Goal: Transaction & Acquisition: Purchase product/service

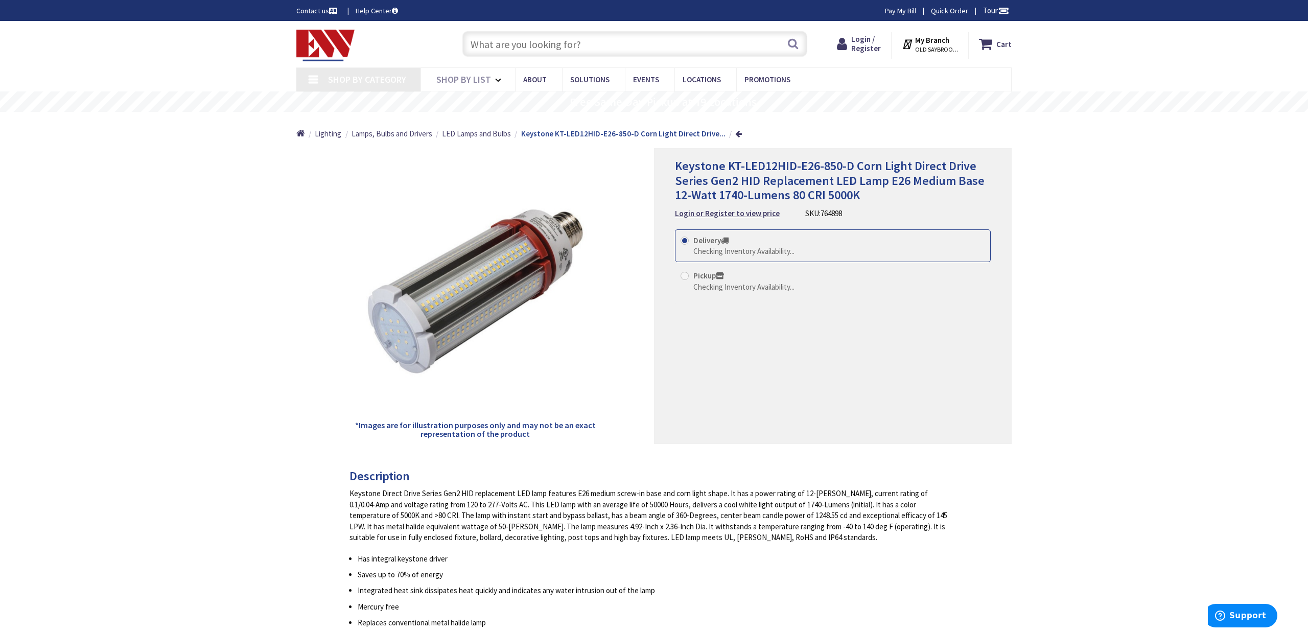
type input "Boston Post Rd, [GEOGRAPHIC_DATA], [GEOGRAPHIC_DATA]"
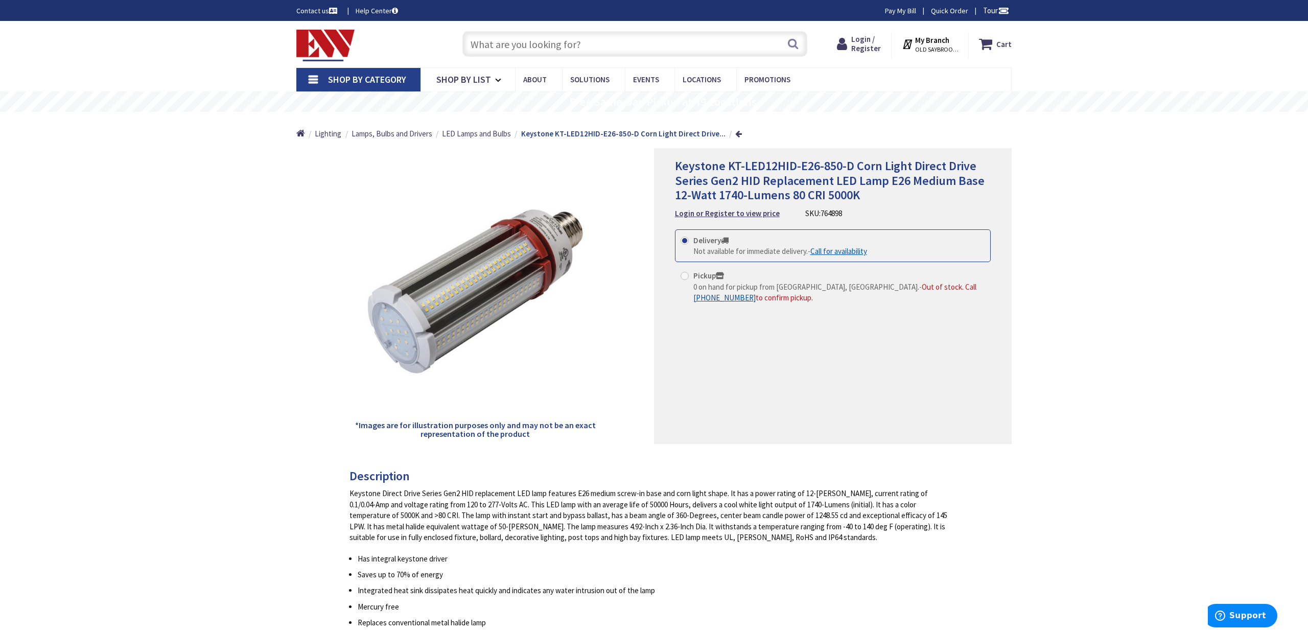
click at [689, 275] on input "Pickup 0 on hand for pickup from Old Saybrook, CT. - Out of stock. Call +1-860-…" at bounding box center [686, 275] width 7 height 7
radio input "true"
click at [686, 245] on label "Delivery Not available for immediate delivery. - Call for availability" at bounding box center [774, 246] width 187 height 22
click at [686, 244] on input "Delivery Not available for immediate delivery. - Call for availability" at bounding box center [686, 240] width 7 height 7
radio input "true"
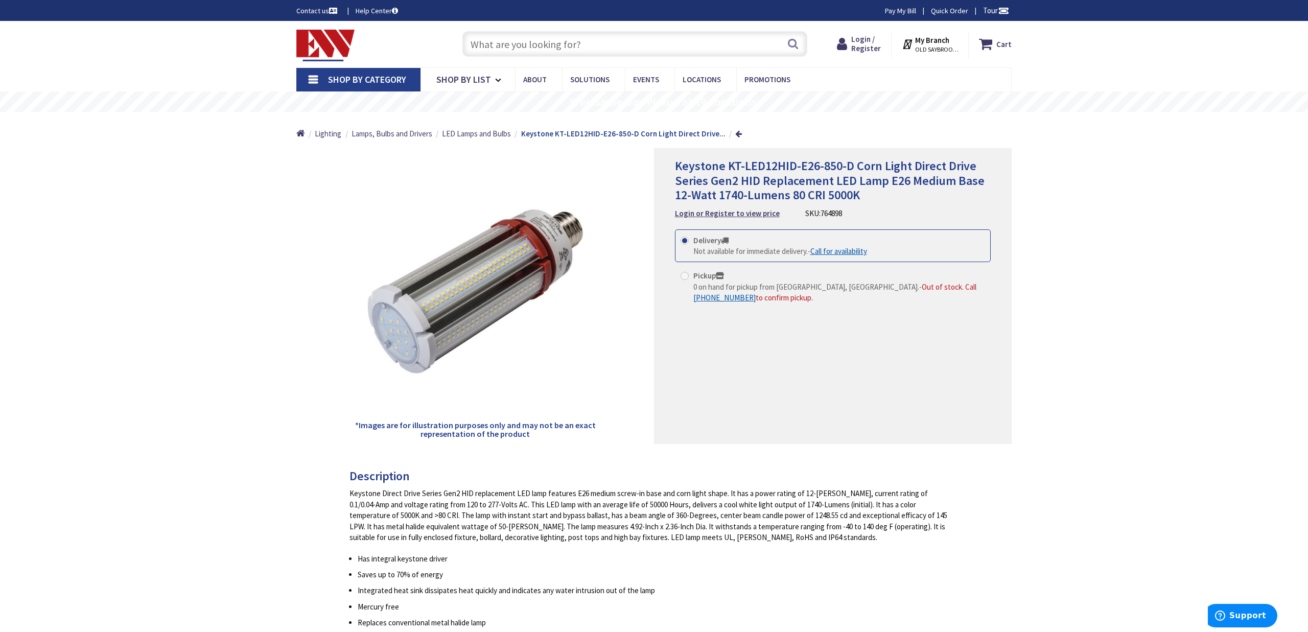
click at [750, 253] on span "Not available for immediate delivery." at bounding box center [750, 251] width 114 height 10
click at [690, 244] on input "Delivery Not available for immediate delivery. - Call for availability" at bounding box center [686, 240] width 7 height 7
click at [722, 213] on strong "Login or Register to view price" at bounding box center [727, 213] width 105 height 10
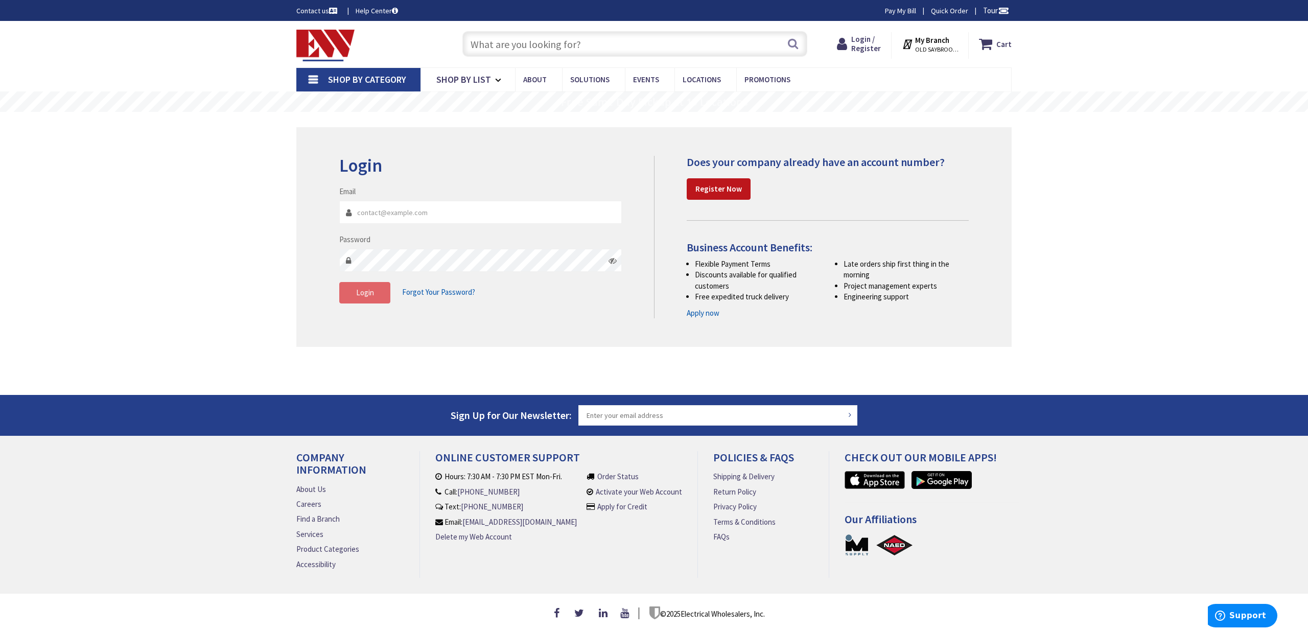
type input "[PERSON_NAME][EMAIL_ADDRESS][PERSON_NAME][DOMAIN_NAME]"
click at [362, 296] on span "Login" at bounding box center [365, 293] width 18 height 10
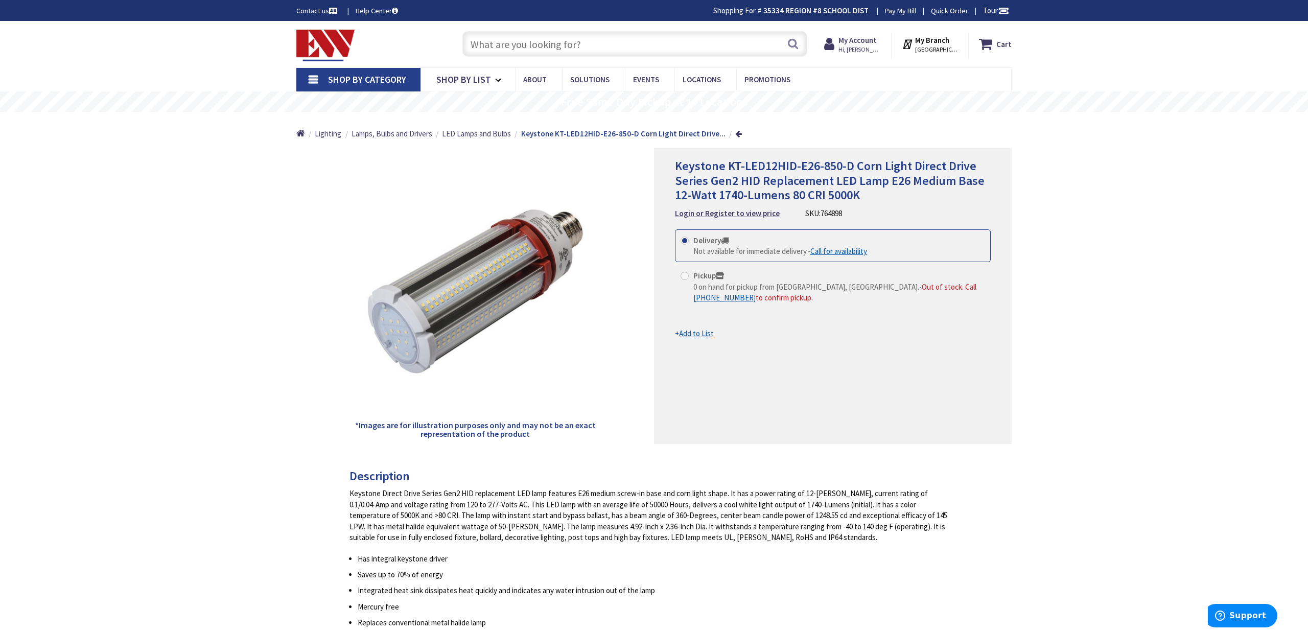
click at [756, 197] on span "Keystone KT-LED12HID-E26-850-D Corn Light Direct Drive Series Gen2 HID Replacem…" at bounding box center [830, 180] width 310 height 45
click at [729, 168] on span "Keystone KT-LED12HID-E26-850-D Corn Light Direct Drive Series Gen2 HID Replacem…" at bounding box center [830, 180] width 310 height 45
click at [826, 212] on span "764898" at bounding box center [831, 213] width 21 height 10
click at [826, 213] on span "764898" at bounding box center [831, 213] width 21 height 10
copy span "764898"
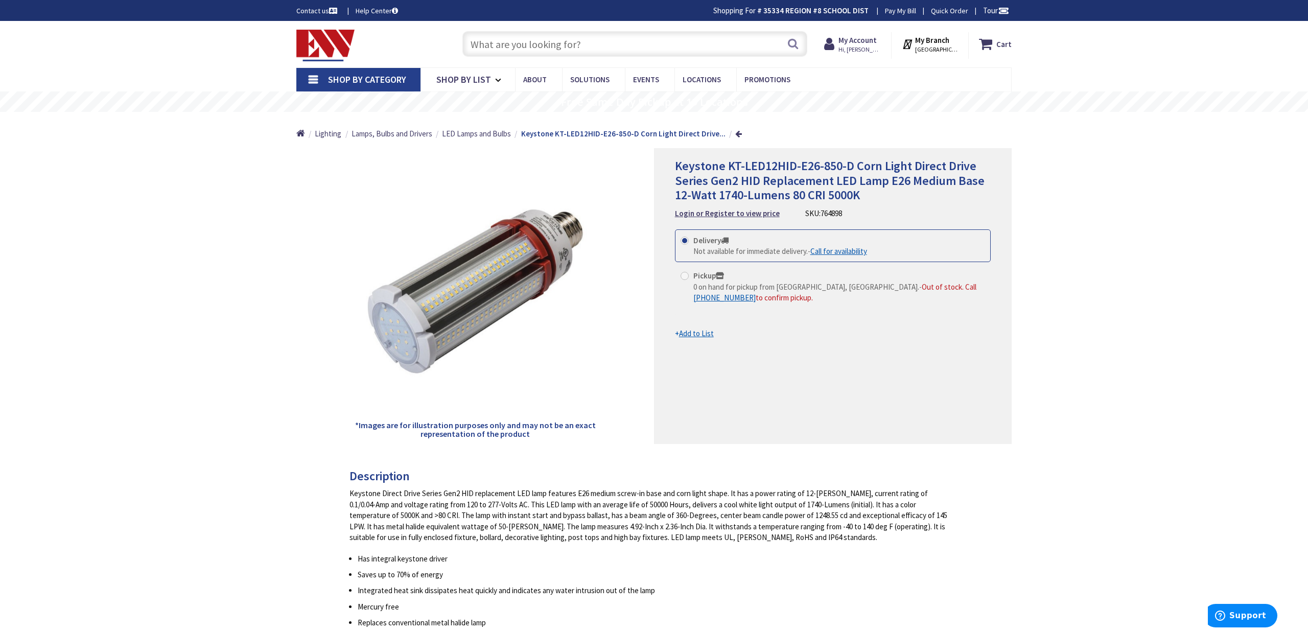
click at [601, 52] on input "text" at bounding box center [634, 44] width 345 height 26
paste input "764898"
type input "764898"
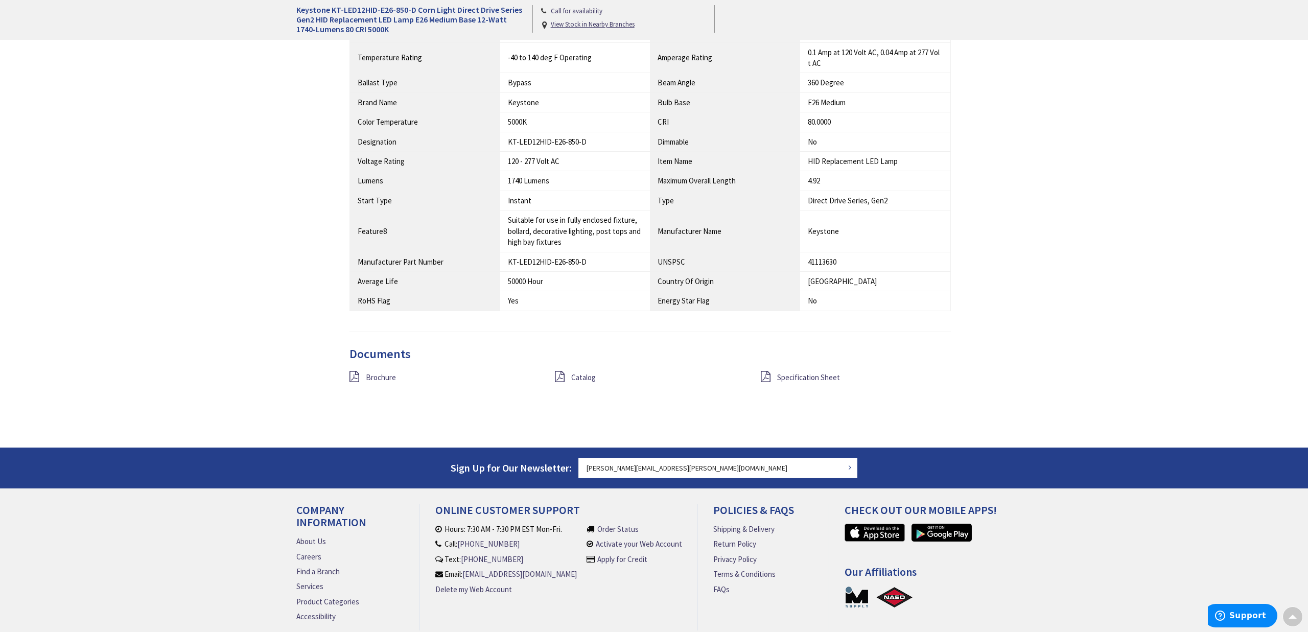
scroll to position [743, 0]
drag, startPoint x: 591, startPoint y: 264, endPoint x: 488, endPoint y: 262, distance: 102.7
click at [488, 262] on tr "Manufacturer Part Number KT-LED12HID-E26-850-D UNSPSC 41113630" at bounding box center [650, 260] width 601 height 19
copy tr "KT-LED12HID-E26-850-D"
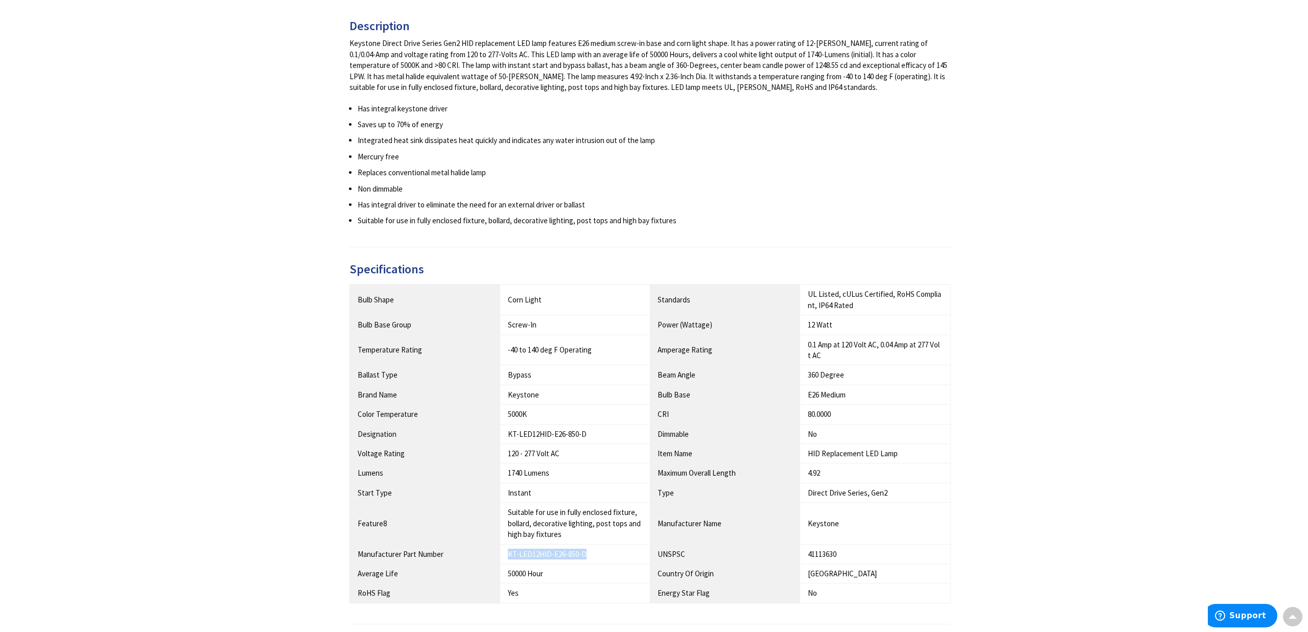
scroll to position [0, 0]
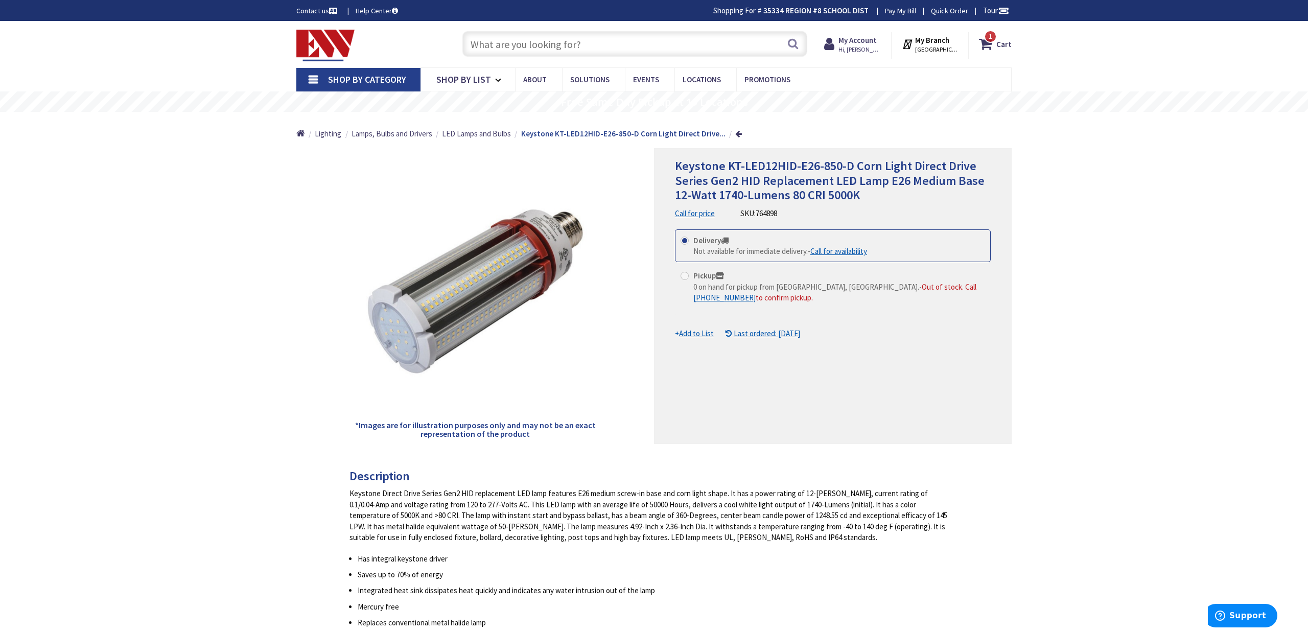
click at [524, 49] on input "text" at bounding box center [634, 44] width 345 height 26
paste input "KT-LED12HID-E26-850-D"
type input "KT-LED12HID-E26-850-D"
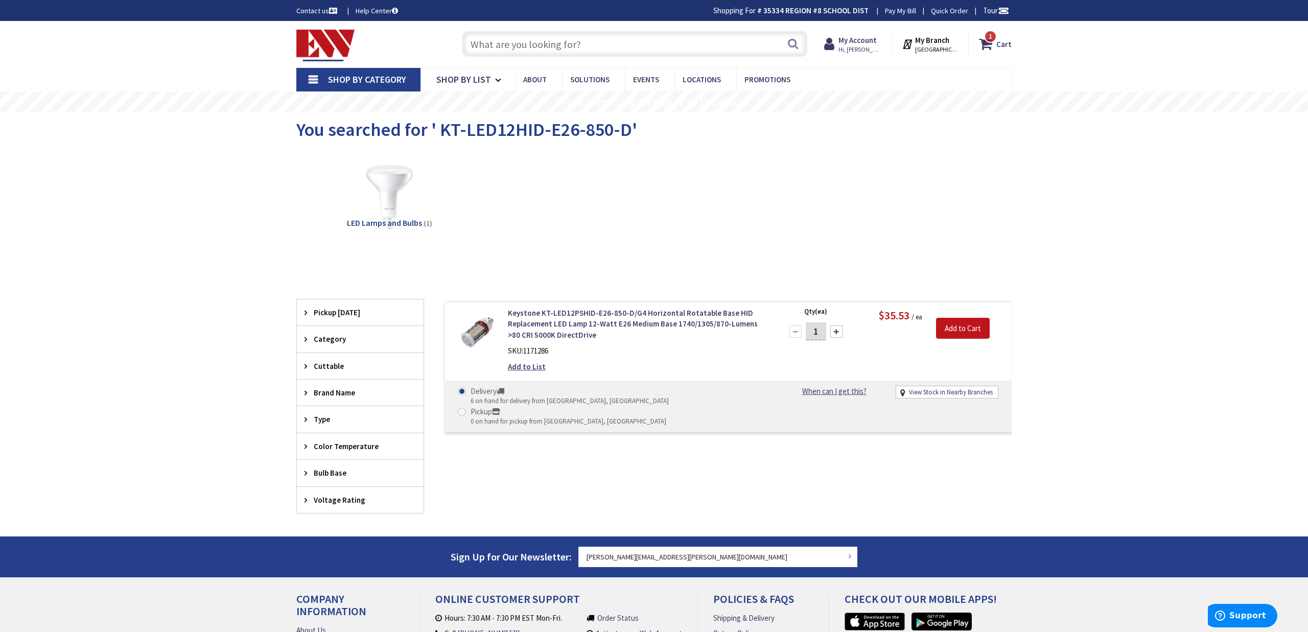
click at [811, 326] on input "1" at bounding box center [816, 331] width 20 height 18
click at [812, 326] on input "1" at bounding box center [816, 331] width 20 height 18
type input "12"
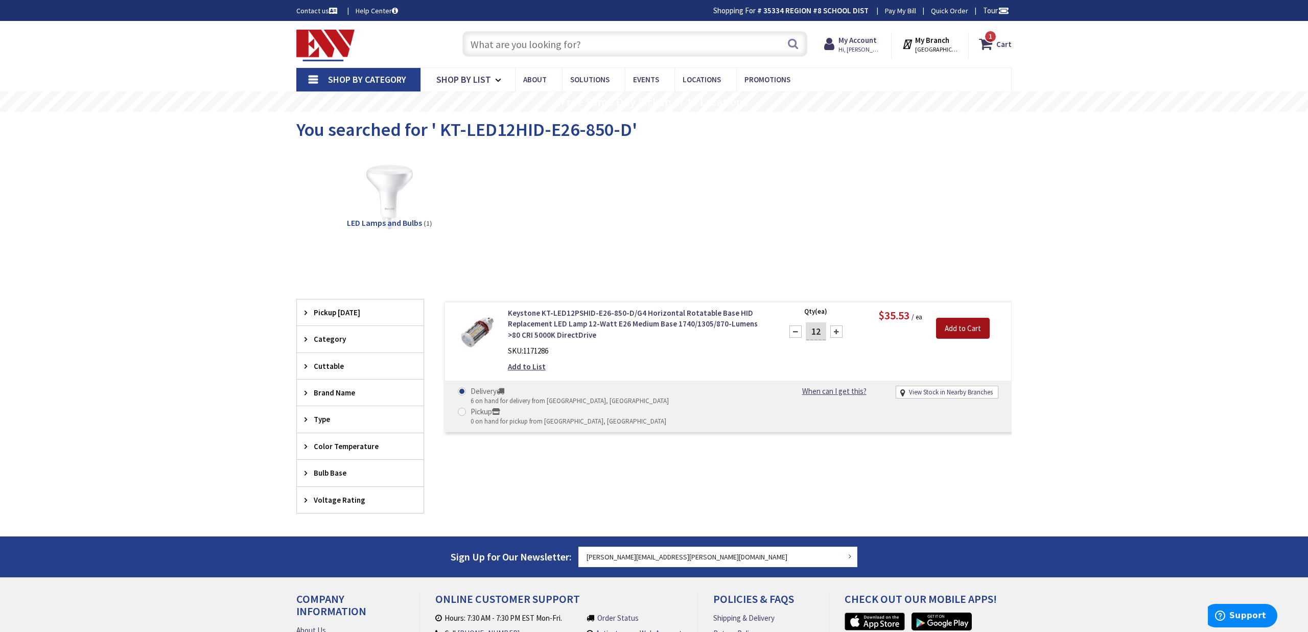
click at [966, 329] on input "Add to Cart" at bounding box center [963, 328] width 54 height 21
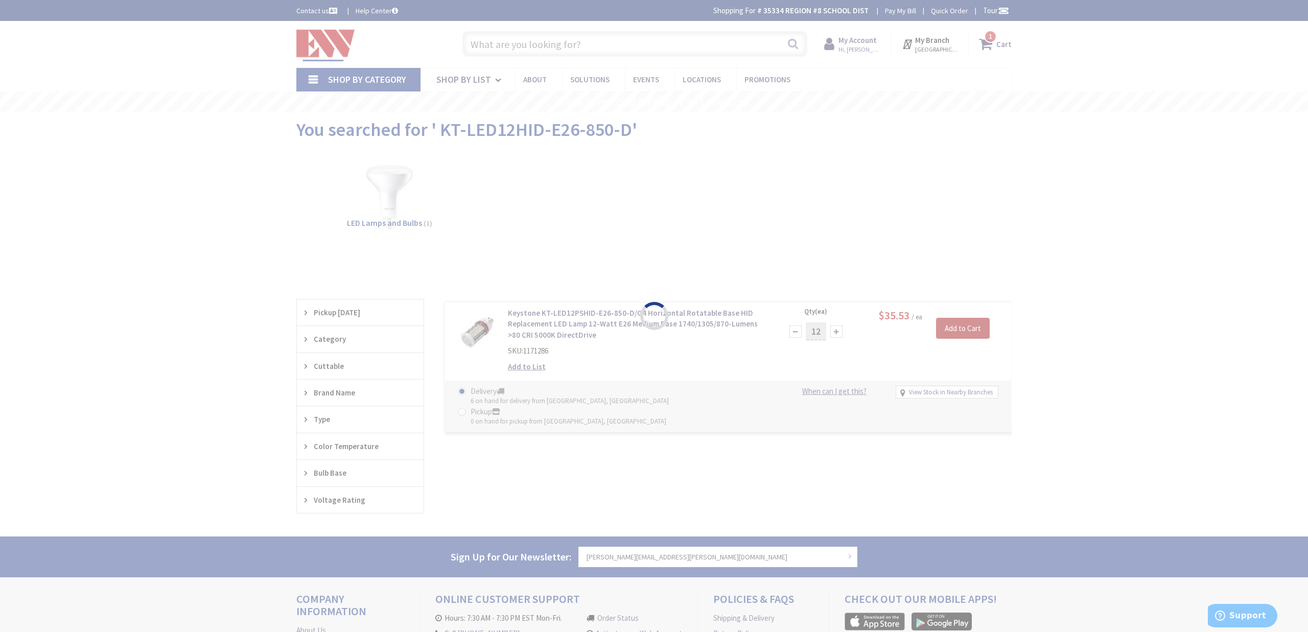
scroll to position [3, 0]
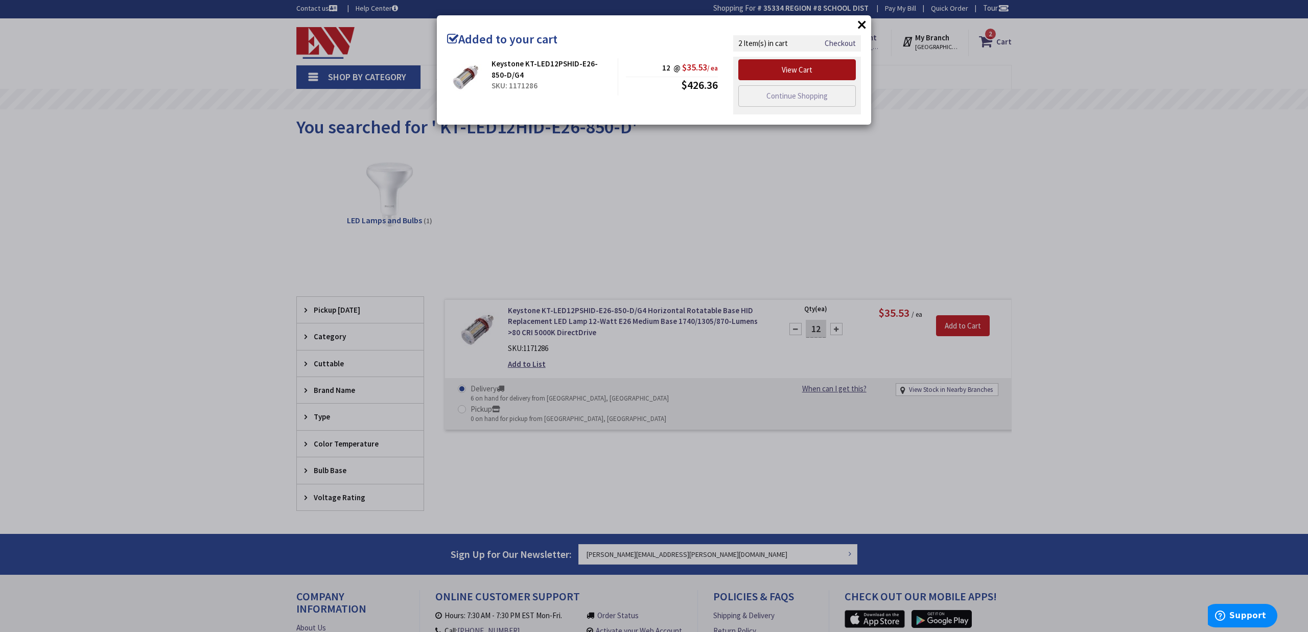
click at [798, 74] on link "View Cart" at bounding box center [797, 69] width 118 height 21
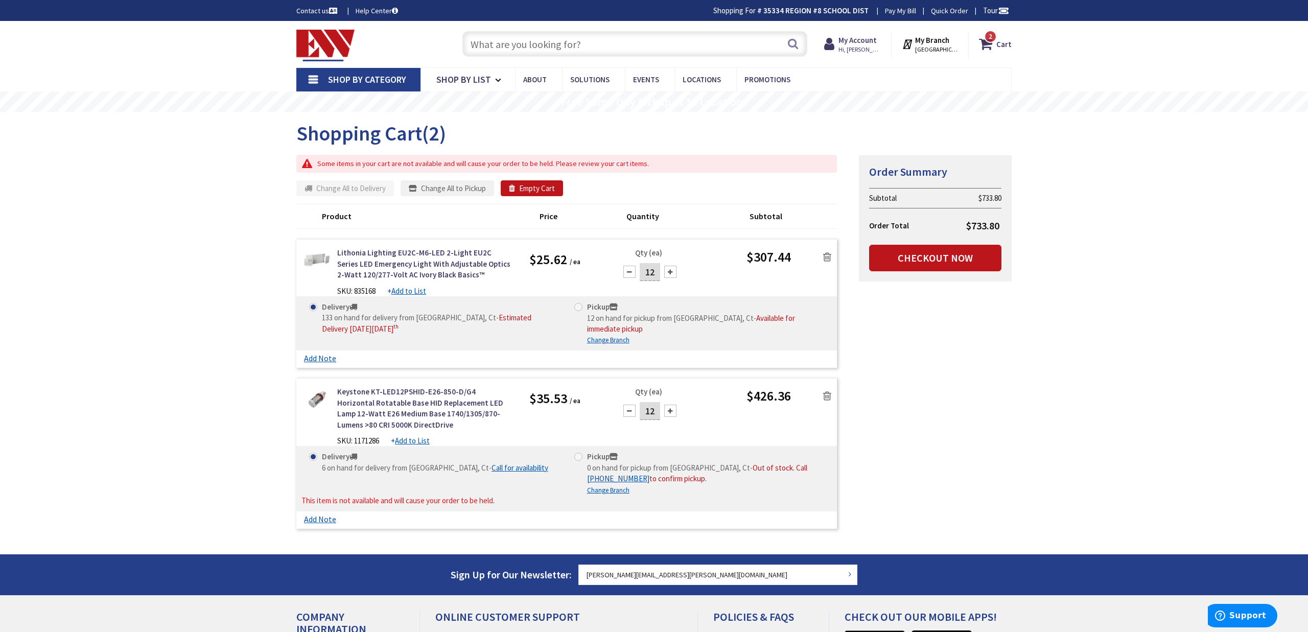
click at [824, 255] on icon at bounding box center [827, 257] width 8 height 10
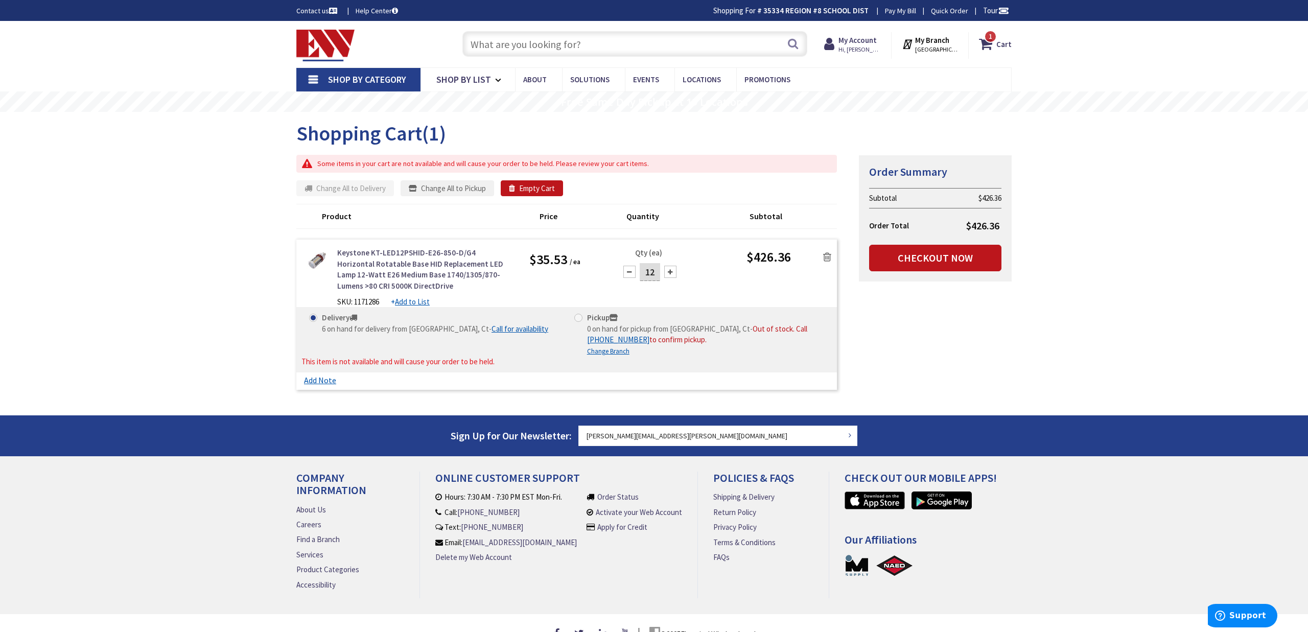
click at [359, 267] on link "Keystone KT-LED12PSHID-E26-850-D/G4 Horizontal Rotatable Base HID Replacement L…" at bounding box center [425, 269] width 177 height 44
